Goal: Task Accomplishment & Management: Use online tool/utility

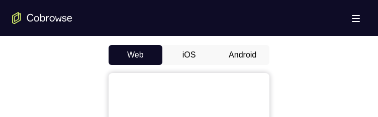
scroll to position [467, 0]
click at [241, 55] on button "Android" at bounding box center [242, 56] width 54 height 20
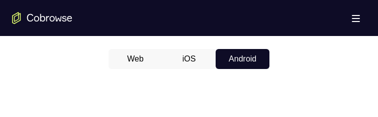
scroll to position [464, 0]
click at [182, 65] on button "iOS" at bounding box center [189, 59] width 54 height 20
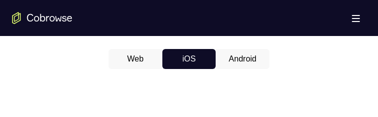
click at [132, 63] on button "Web" at bounding box center [135, 59] width 54 height 20
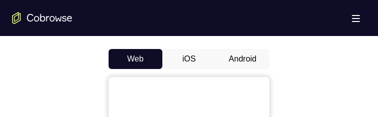
click at [185, 56] on button "iOS" at bounding box center [189, 59] width 54 height 20
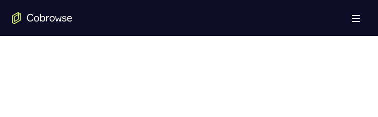
scroll to position [437, 0]
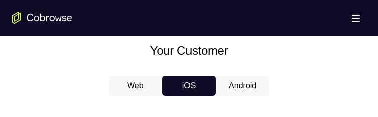
click at [238, 86] on button "Android" at bounding box center [242, 86] width 54 height 20
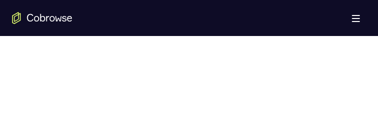
scroll to position [628, 0]
click at [351, 22] on span at bounding box center [355, 21] width 8 height 1
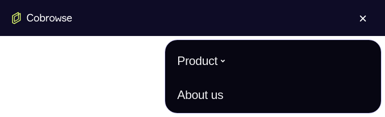
click at [93, 83] on div at bounding box center [192, 68] width 361 height 309
click at [96, 84] on div at bounding box center [192, 68] width 361 height 309
click at [361, 15] on button "Open main menu" at bounding box center [363, 18] width 20 height 20
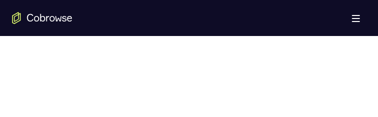
scroll to position [668, 0]
click at [357, 15] on span at bounding box center [355, 15] width 8 height 1
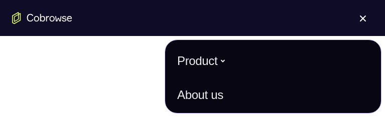
click at [73, 67] on div at bounding box center [192, 27] width 361 height 309
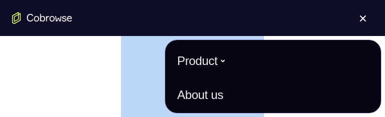
click at [73, 67] on div at bounding box center [192, 27] width 361 height 309
click at [74, 98] on div at bounding box center [192, 27] width 361 height 309
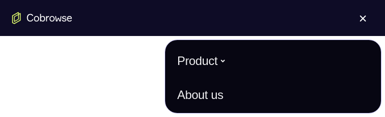
click at [79, 96] on div at bounding box center [192, 27] width 361 height 309
click at [356, 8] on button "Open main menu" at bounding box center [363, 18] width 20 height 20
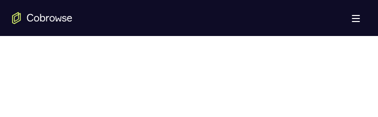
scroll to position [618, 0]
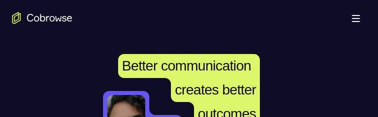
scroll to position [218, 0]
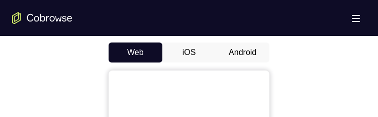
scroll to position [470, 0]
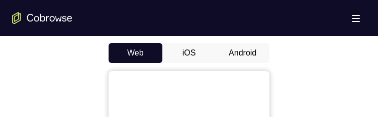
click at [239, 59] on button "Android" at bounding box center [242, 53] width 54 height 20
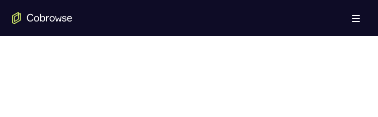
scroll to position [617, 0]
